Goal: Check status: Check status

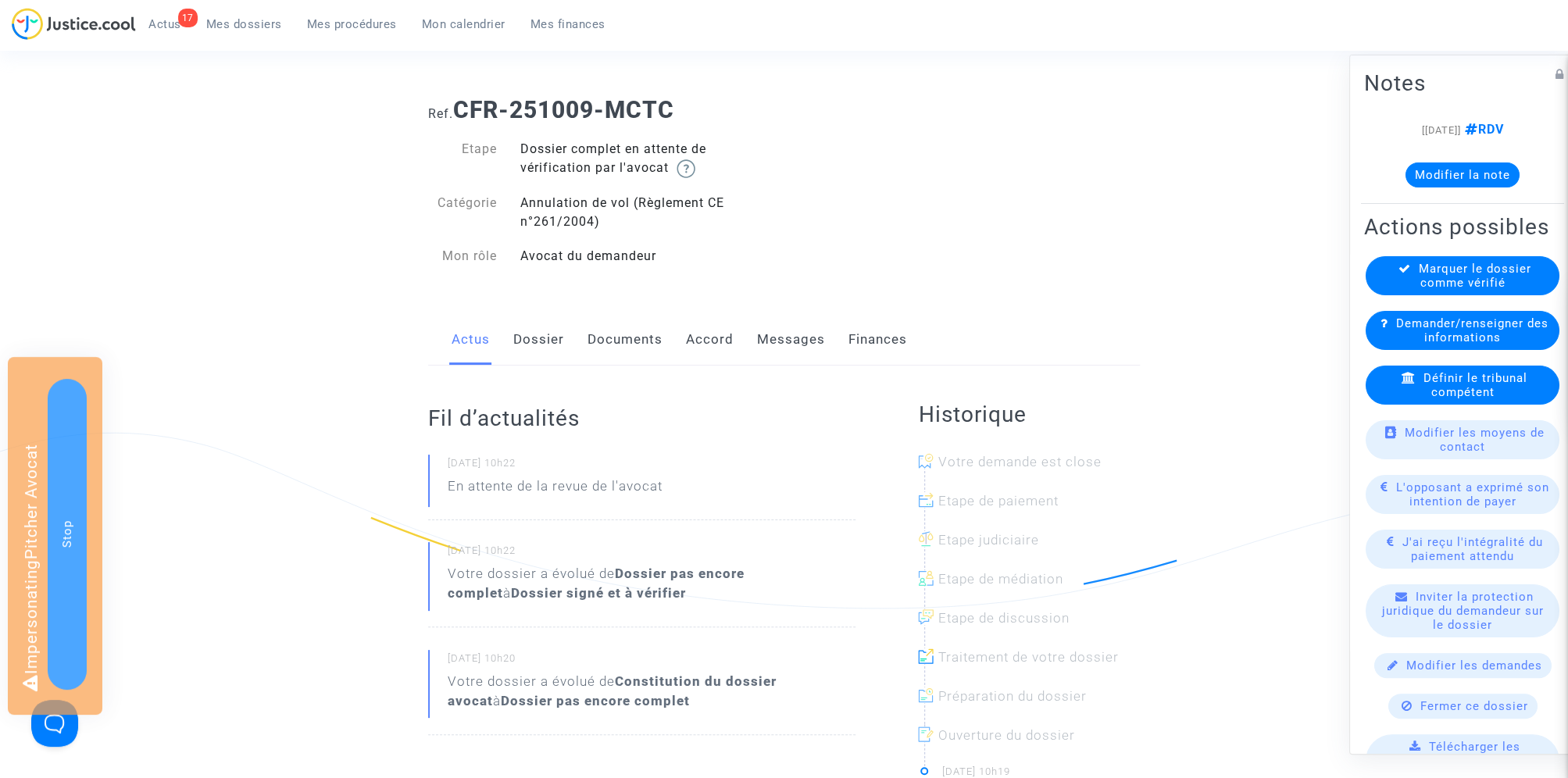
click at [235, 29] on span "Mes dossiers" at bounding box center [244, 24] width 75 height 14
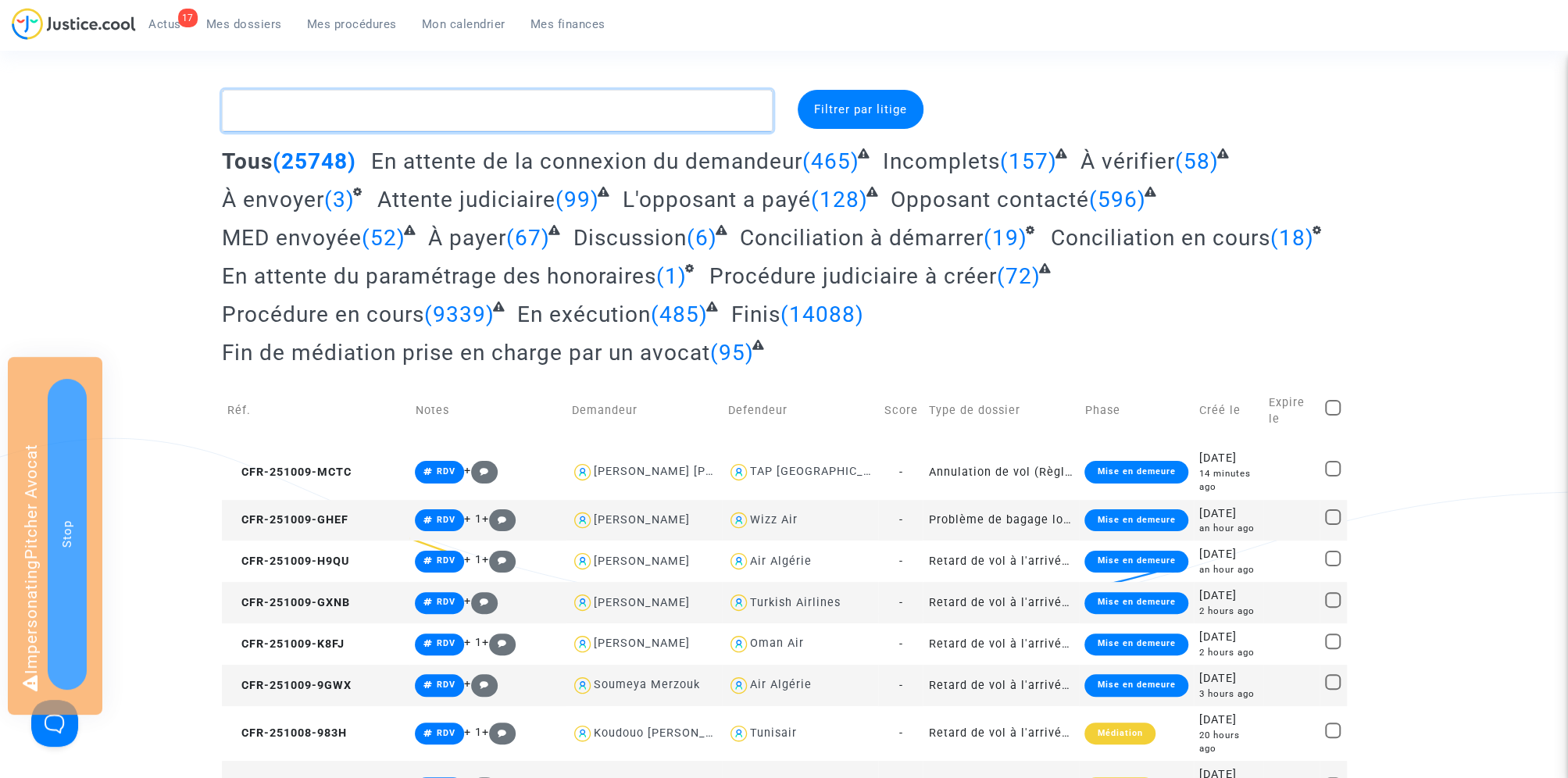
click at [275, 102] on textarea at bounding box center [498, 111] width 551 height 42
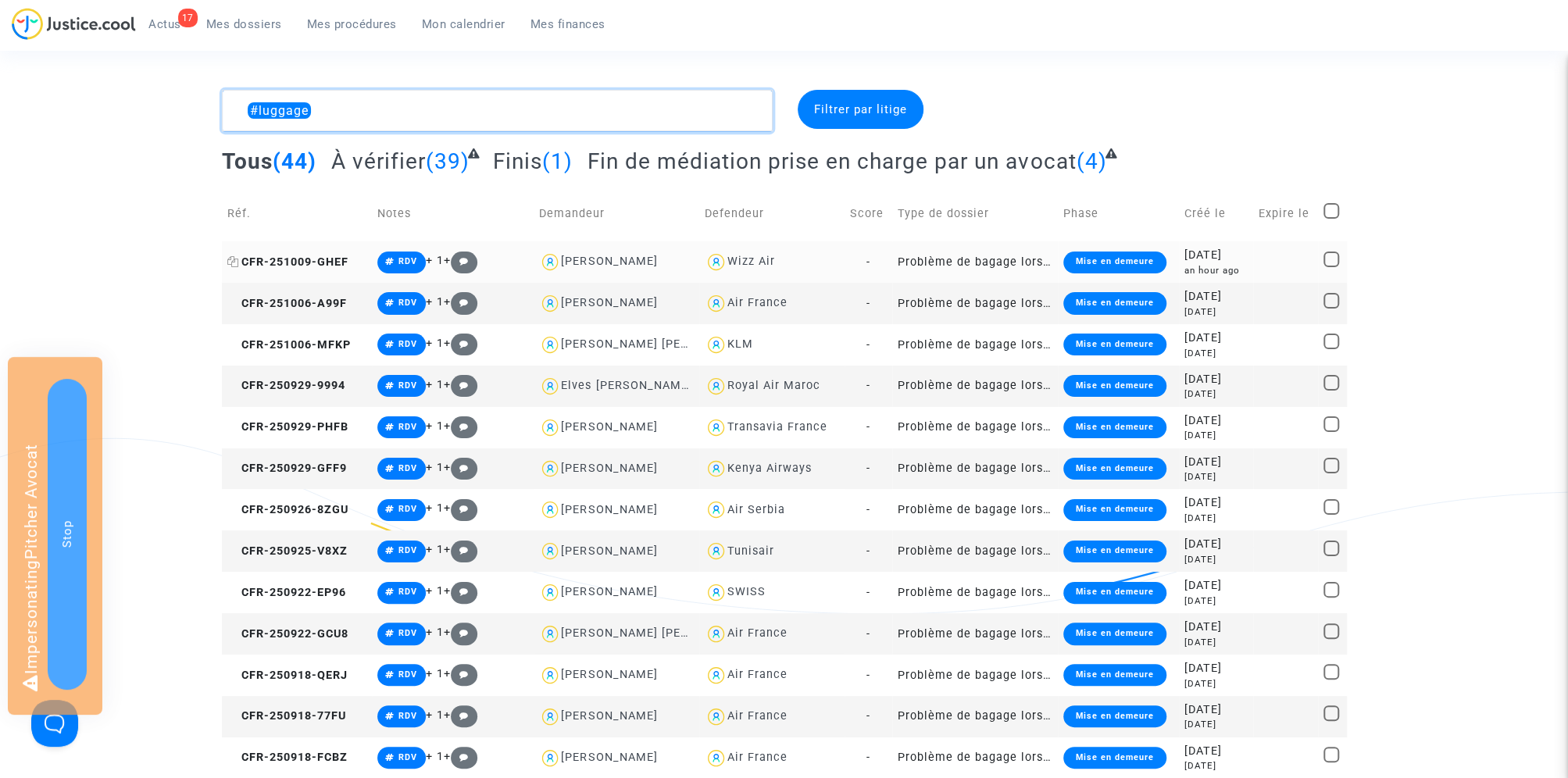
type textarea "#luggage"
click at [231, 260] on icon at bounding box center [233, 262] width 12 height 11
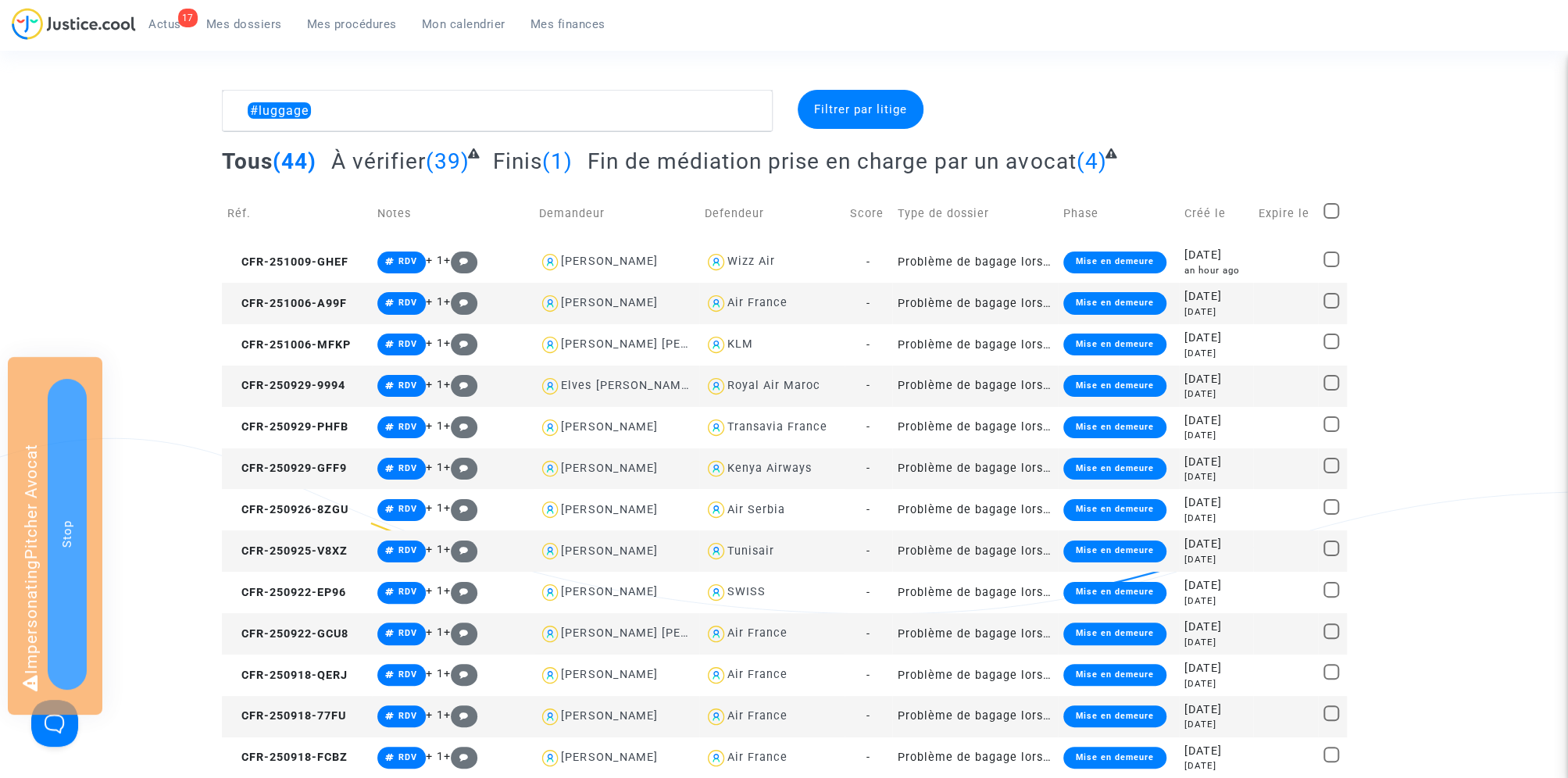
click at [677, 154] on span "Fin de médiation prise en charge par un avocat" at bounding box center [831, 161] width 488 height 26
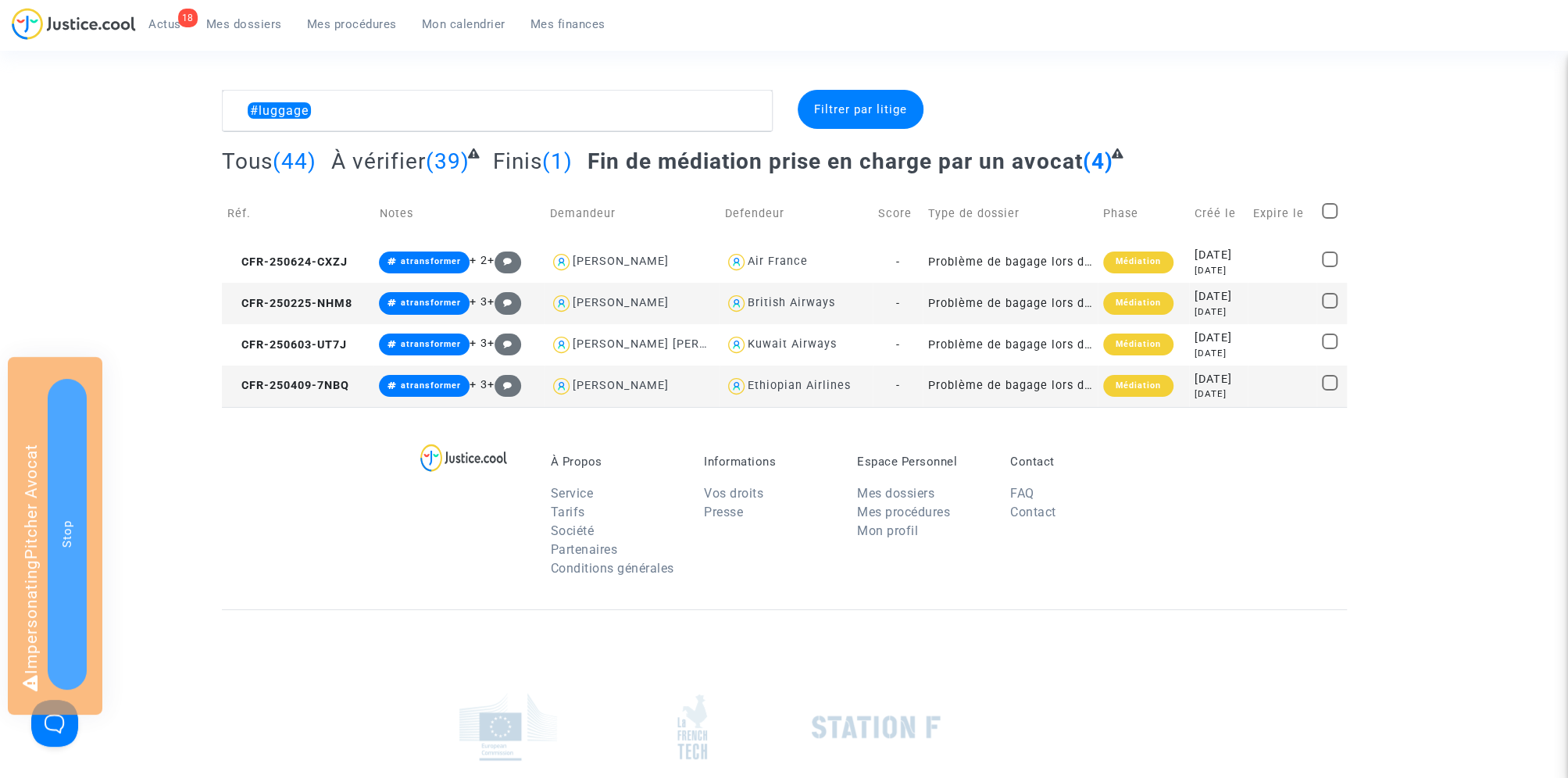
click at [312, 293] on td "CFR-250225-NHM8" at bounding box center [299, 304] width 153 height 41
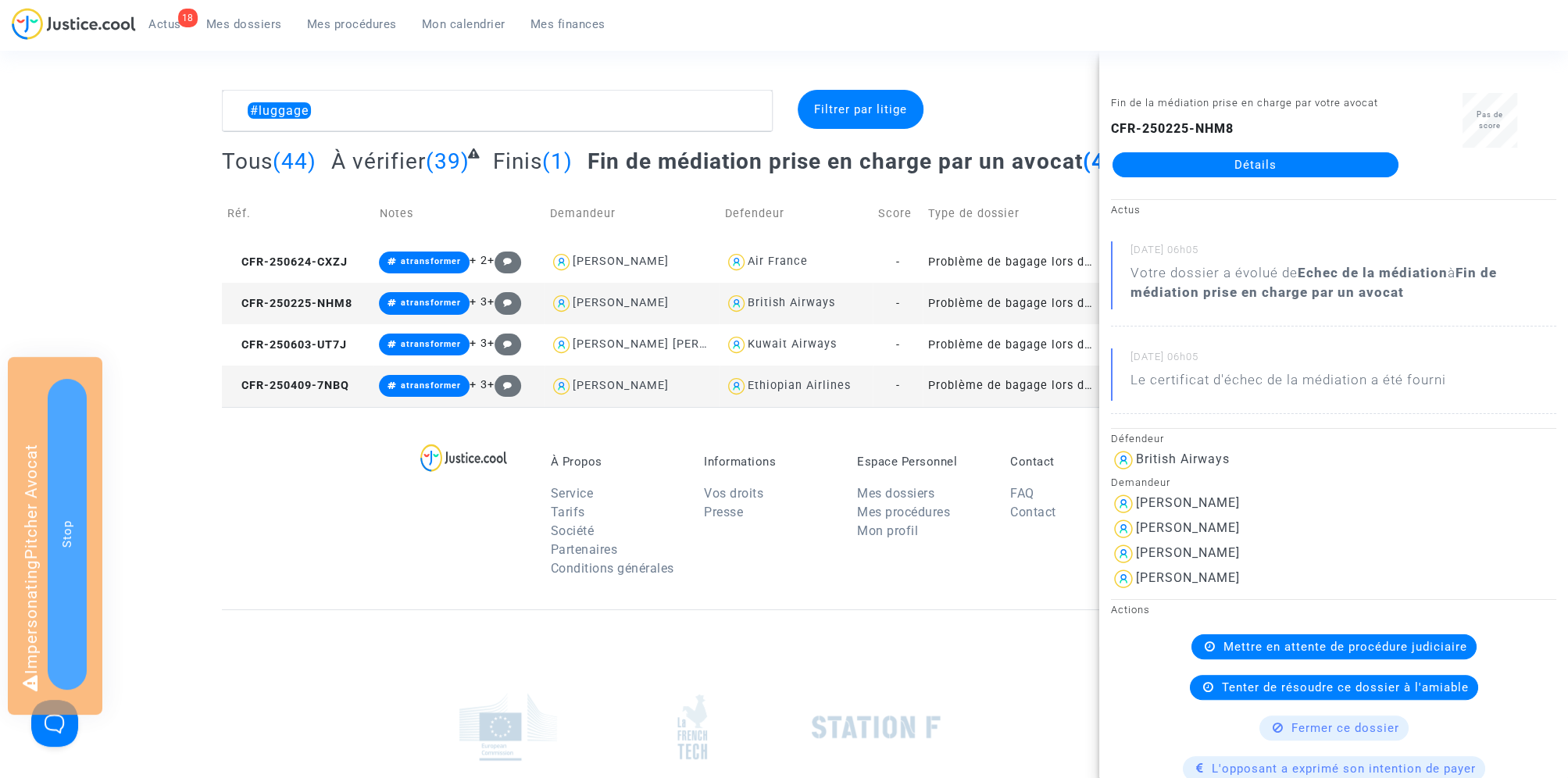
click at [284, 497] on div "À Propos Service Tarifs Société Partenaires Conditions générales Informations V…" at bounding box center [784, 508] width 1125 height 202
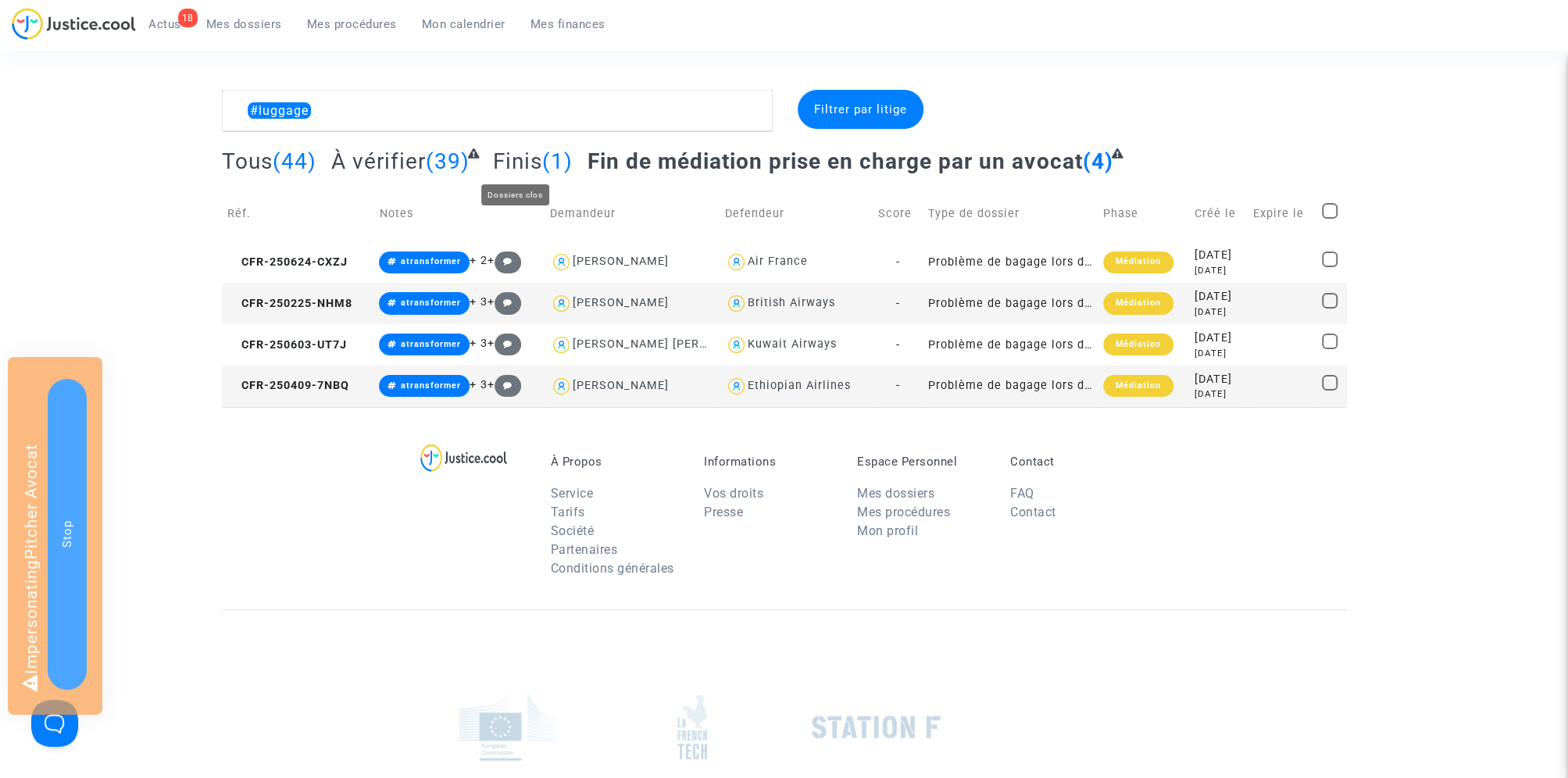
click at [522, 158] on span "Finis" at bounding box center [517, 161] width 49 height 26
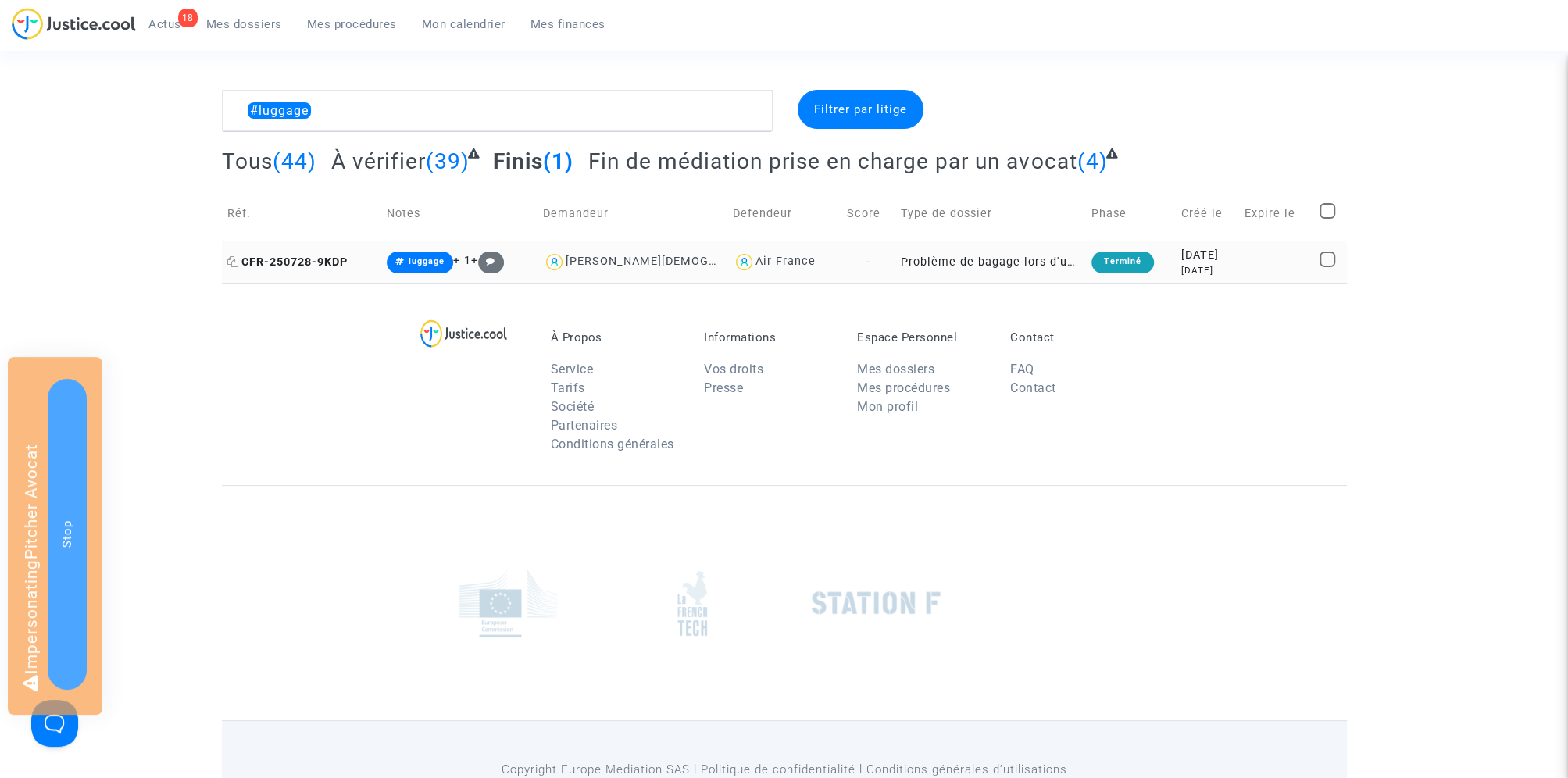
click at [272, 257] on span "CFR-250728-9KDP" at bounding box center [287, 262] width 120 height 13
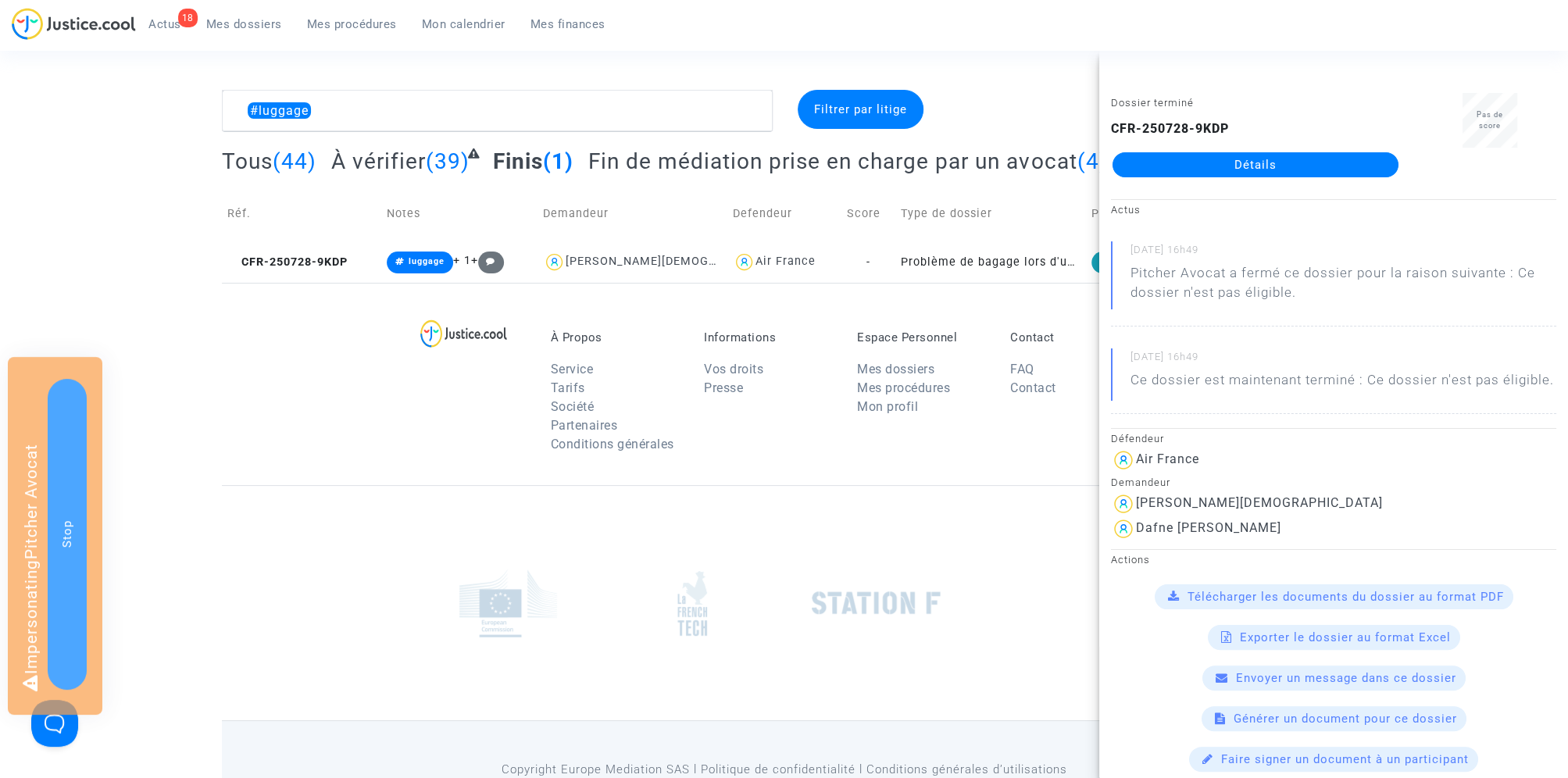
click at [1233, 156] on link "Détails" at bounding box center [1255, 165] width 286 height 25
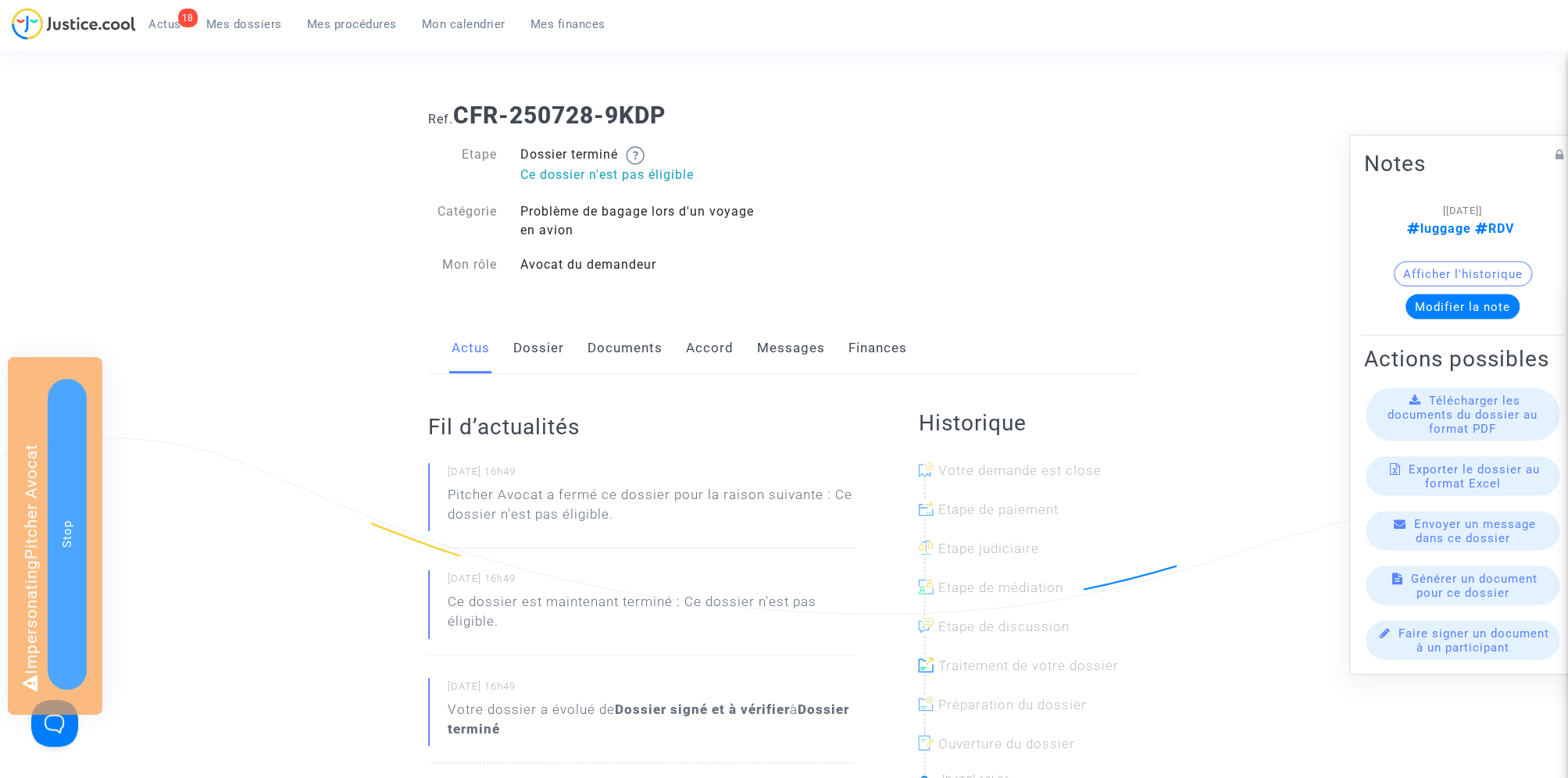
drag, startPoint x: 461, startPoint y: 109, endPoint x: 762, endPoint y: 109, distance: 301.0
click at [762, 109] on h1 "Ref. CFR-250728-9KDP" at bounding box center [784, 115] width 712 height 28
copy b "CFR-250728-9KDP"
